Goal: Book appointment/travel/reservation

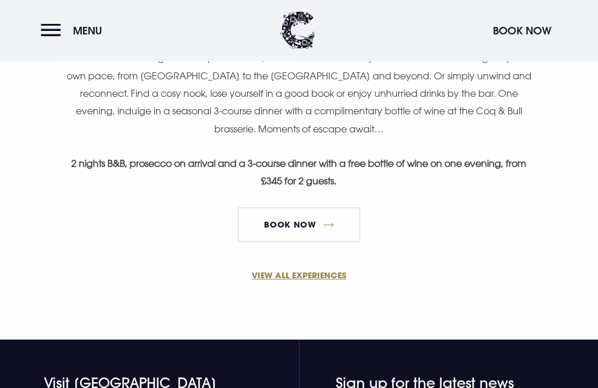
scroll to position [768, 0]
click at [321, 269] on link "VIEW ALL EXPERIENCES" at bounding box center [299, 275] width 556 height 12
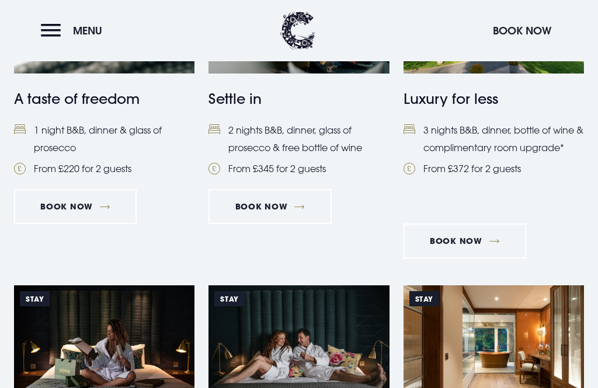
scroll to position [583, 0]
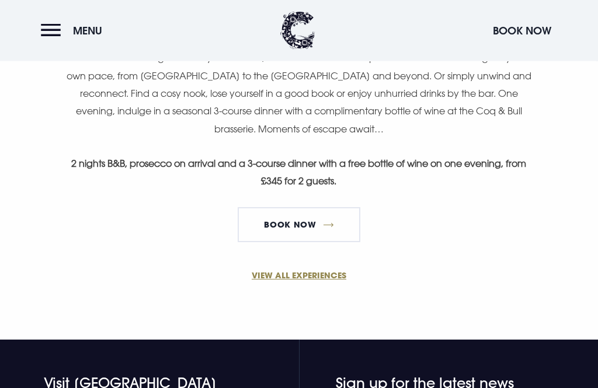
scroll to position [772, 0]
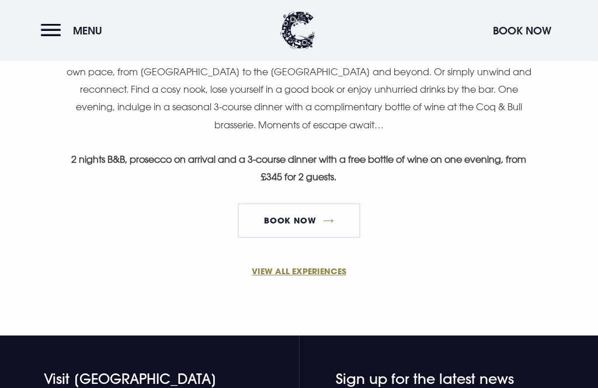
click at [320, 272] on link "VIEW ALL EXPERIENCES" at bounding box center [299, 272] width 556 height 12
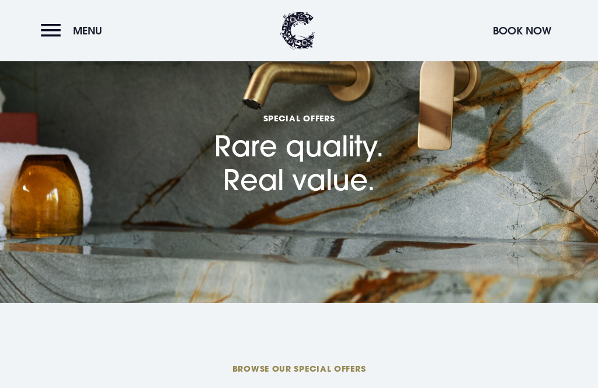
scroll to position [18, 0]
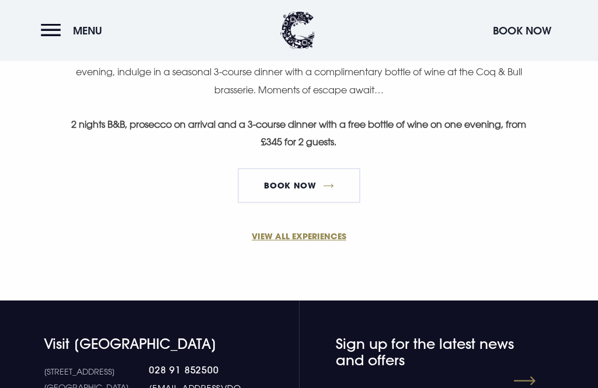
scroll to position [821, 0]
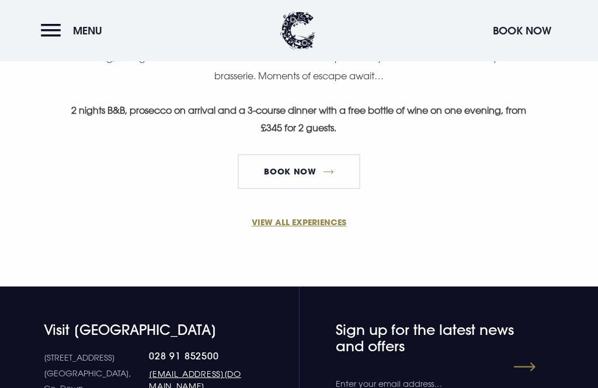
click at [330, 225] on link "VIEW ALL EXPERIENCES" at bounding box center [299, 222] width 556 height 12
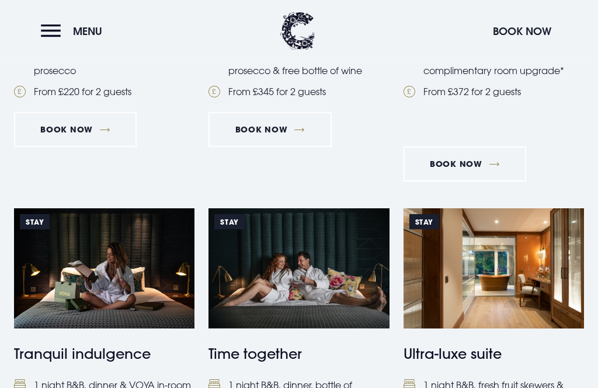
scroll to position [623, 0]
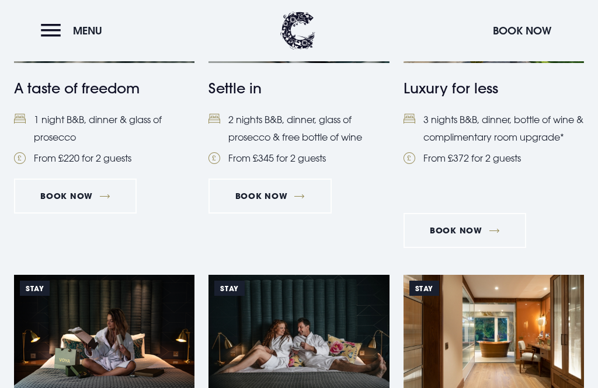
click at [463, 231] on link "Book Now" at bounding box center [465, 230] width 123 height 35
